Goal: Information Seeking & Learning: Check status

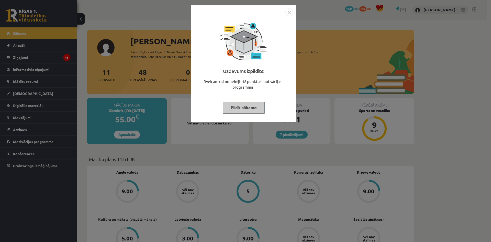
drag, startPoint x: 99, startPoint y: 110, endPoint x: 169, endPoint y: 122, distance: 71.2
click at [155, 117] on div "Uzdevums izpildīts! Sveicam esi nopelnījis 18 punktus motivācijas programmā Pil…" at bounding box center [245, 121] width 491 height 242
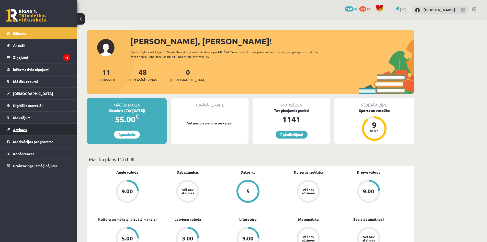
click at [27, 128] on link "Atzīmes" at bounding box center [39, 129] width 64 height 12
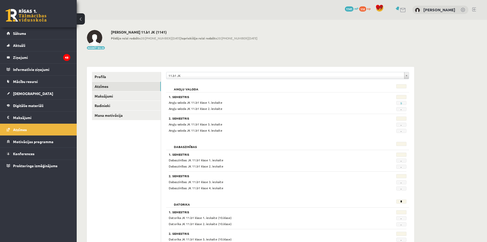
drag, startPoint x: 405, startPoint y: 104, endPoint x: 241, endPoint y: 107, distance: 164.1
click at [240, 107] on div "Angļu valoda JK 11.b1 klase 1. ieskaite 9 Angļu valoda JK 11.b1 klase 2. ieskai…" at bounding box center [288, 105] width 238 height 11
click at [276, 110] on div "Angļu valoda JK 11.b1 klase 2. ieskaite" at bounding box center [267, 108] width 205 height 5
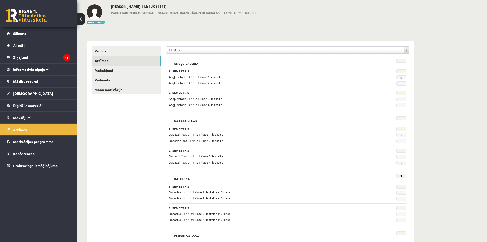
click at [395, 177] on div "*" at bounding box center [389, 177] width 41 height 7
click at [368, 175] on div "Datorika" at bounding box center [267, 177] width 205 height 7
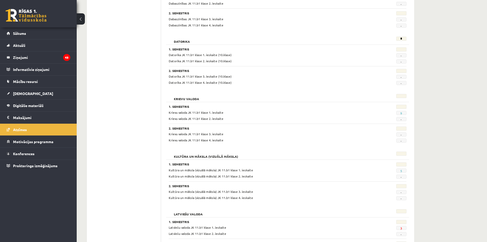
scroll to position [179, 0]
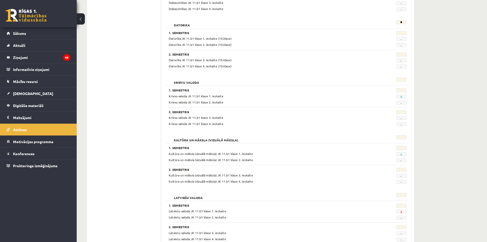
drag, startPoint x: 407, startPoint y: 95, endPoint x: 399, endPoint y: 96, distance: 8.7
click at [399, 96] on div "9" at bounding box center [389, 96] width 41 height 5
drag, startPoint x: 416, startPoint y: 98, endPoint x: 409, endPoint y: 105, distance: 10.3
click at [417, 98] on div "**********" at bounding box center [251, 167] width 348 height 652
drag, startPoint x: 406, startPoint y: 95, endPoint x: 386, endPoint y: 94, distance: 20.2
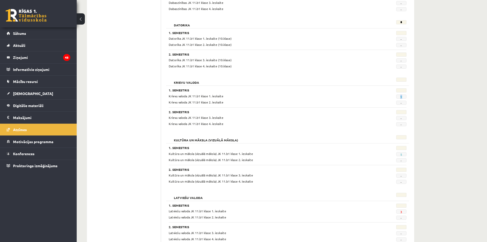
click at [384, 95] on div "9" at bounding box center [389, 96] width 41 height 5
click at [429, 106] on div "**********" at bounding box center [282, 167] width 410 height 652
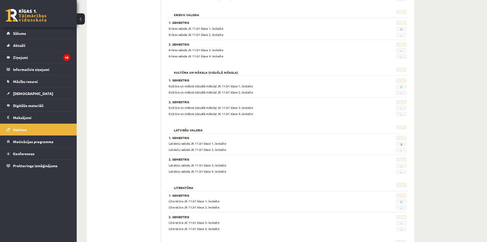
scroll to position [256, 0]
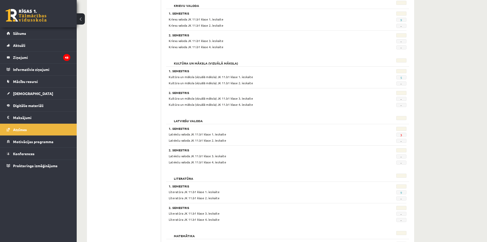
drag, startPoint x: 408, startPoint y: 134, endPoint x: 396, endPoint y: 135, distance: 11.5
click at [397, 135] on div "**********" at bounding box center [287, 108] width 253 height 595
drag, startPoint x: 404, startPoint y: 135, endPoint x: 398, endPoint y: 137, distance: 6.5
click at [398, 137] on span "3" at bounding box center [401, 134] width 10 height 4
click at [402, 134] on link "3" at bounding box center [401, 135] width 2 height 4
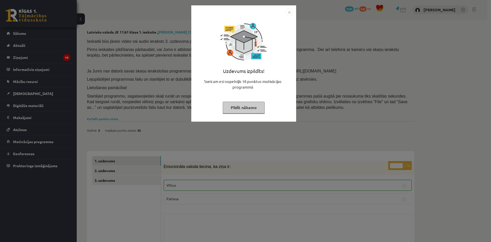
click at [289, 9] on img "Close" at bounding box center [289, 12] width 8 height 8
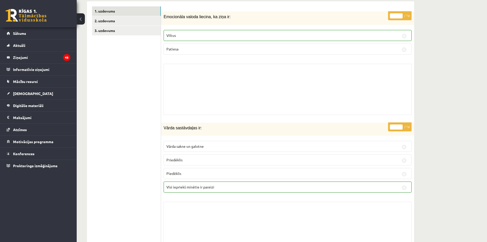
scroll to position [77, 0]
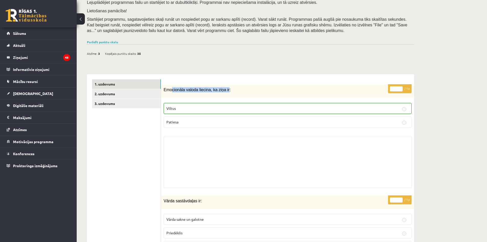
drag, startPoint x: 171, startPoint y: 89, endPoint x: 231, endPoint y: 90, distance: 60.6
click at [231, 90] on p "Emocionāla valoda liecina, ka ziņa ir:" at bounding box center [275, 89] width 222 height 5
click at [231, 93] on div "Emocionāla valoda liecina, ka ziņa ir:" at bounding box center [287, 90] width 253 height 13
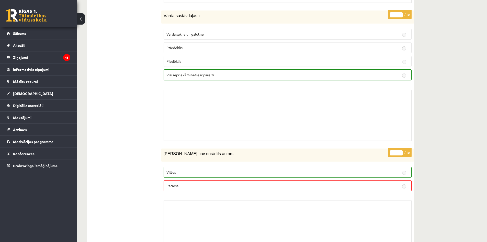
scroll to position [332, 0]
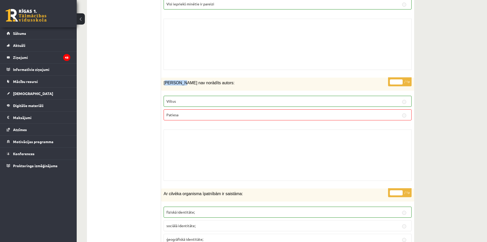
drag, startPoint x: 165, startPoint y: 82, endPoint x: 179, endPoint y: 84, distance: 14.3
click at [178, 84] on span "Ziņai nav norādīts autors:" at bounding box center [199, 83] width 71 height 4
click at [189, 86] on div "Ziņai nav norādīts autors:" at bounding box center [287, 83] width 253 height 13
click at [208, 84] on p "Ziņai nav norādīts autors:" at bounding box center [275, 82] width 222 height 5
click at [215, 86] on div "Ziņai nav norādīts autors:" at bounding box center [287, 83] width 253 height 13
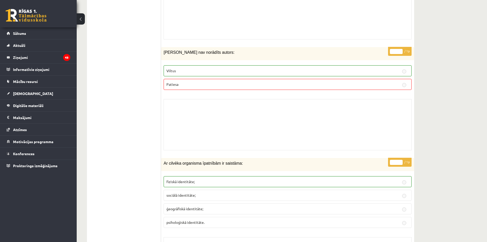
scroll to position [435, 0]
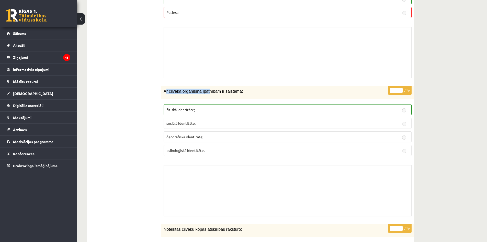
drag, startPoint x: 189, startPoint y: 92, endPoint x: 206, endPoint y: 93, distance: 16.4
click at [206, 93] on span "Ar cilvēka organisma īpatnībām ir saistāma:" at bounding box center [203, 91] width 79 height 4
click at [214, 98] on div "Ar cilvēka organisma īpatnībām ir saistāma:" at bounding box center [287, 92] width 253 height 13
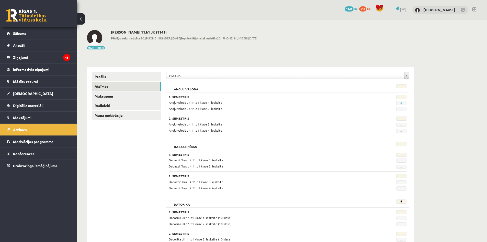
scroll to position [256, 0]
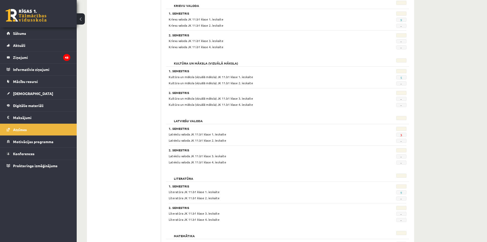
click at [20, 18] on link at bounding box center [26, 15] width 41 height 13
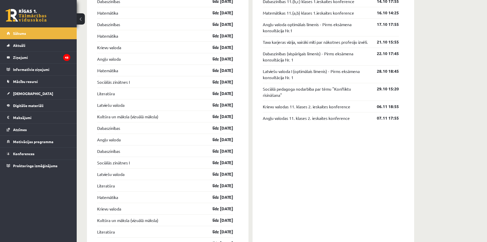
scroll to position [511, 0]
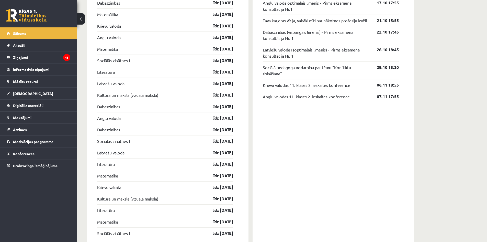
drag, startPoint x: 276, startPoint y: 173, endPoint x: 270, endPoint y: 178, distance: 7.8
click at [276, 173] on div "Konferences Dabaszinības 11.(b,c) klases 1.ieskaites konference 14.10 17:55 Mat…" at bounding box center [334, 133] width 162 height 346
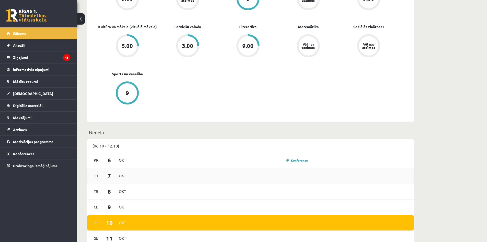
scroll to position [205, 0]
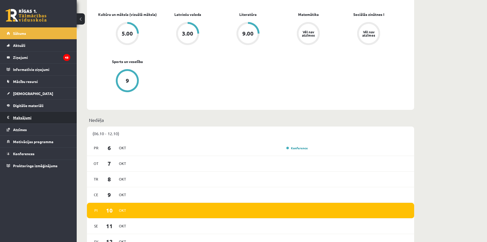
click at [16, 115] on legend "Maksājumi 0" at bounding box center [41, 117] width 57 height 12
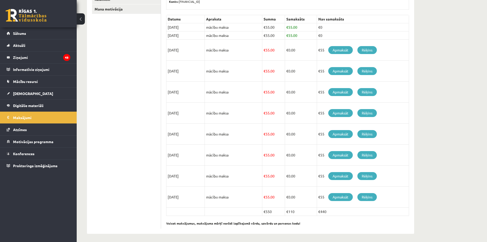
scroll to position [108, 0]
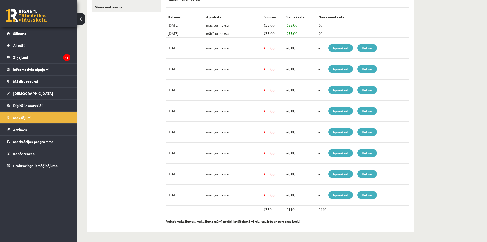
click at [24, 18] on link at bounding box center [26, 15] width 41 height 13
